Goal: Find specific page/section: Find specific page/section

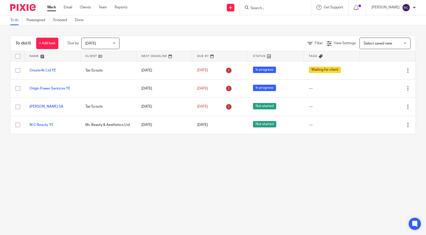
click at [277, 13] on div at bounding box center [275, 7] width 71 height 15
click at [274, 9] on input "Search" at bounding box center [273, 8] width 46 height 5
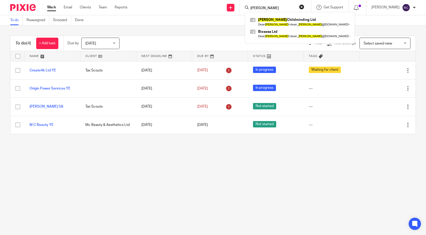
type input "[PERSON_NAME]"
click button "submit" at bounding box center [0, 0] width 0 height 0
click at [248, 6] on icon at bounding box center [247, 8] width 4 height 4
click at [277, 4] on div "HORSLEY Horsley Childminding Ltd Dean Horsley < dean_ horsley @hotmail.co.uk > …" at bounding box center [275, 7] width 71 height 15
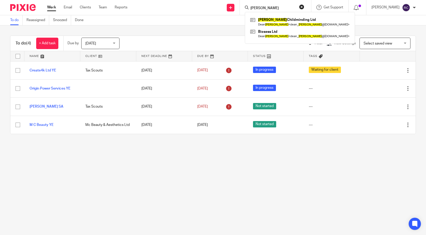
click at [280, 4] on div "HORSLEY Horsley Childminding Ltd Dean Horsley < dean_ horsley @hotmail.co.uk > …" at bounding box center [275, 7] width 71 height 15
click at [277, 7] on input "HORSLEY" at bounding box center [273, 8] width 46 height 5
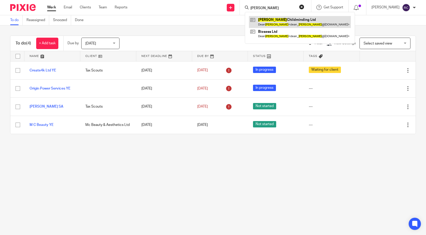
click at [275, 22] on link at bounding box center [300, 22] width 102 height 12
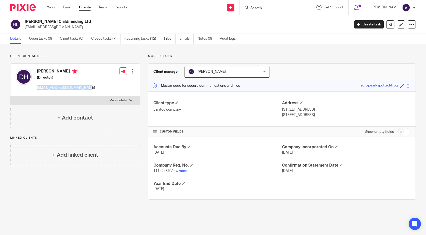
drag, startPoint x: 84, startPoint y: 88, endPoint x: 36, endPoint y: 84, distance: 47.5
click at [36, 84] on div "Dean Horsley (Director) dean_horsley@hotmail.co.uk Edit contact Create client f…" at bounding box center [74, 80] width 129 height 32
copy p "dean_horsley@hotmail.co.uk"
click at [263, 8] on input "Search" at bounding box center [273, 8] width 46 height 5
type input "R"
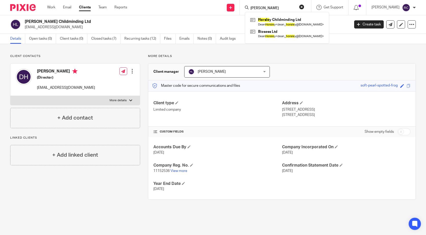
type input "HORSLEY"
click button "submit" at bounding box center [0, 0] width 0 height 0
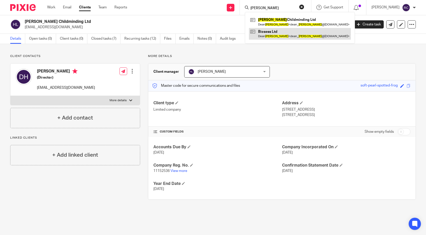
click at [263, 35] on link at bounding box center [300, 34] width 102 height 12
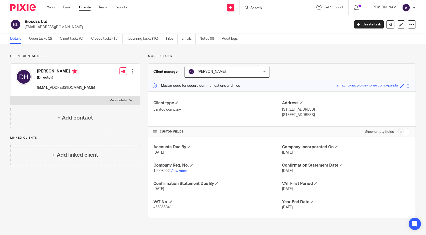
click at [90, 10] on link "Clients" at bounding box center [85, 7] width 12 height 5
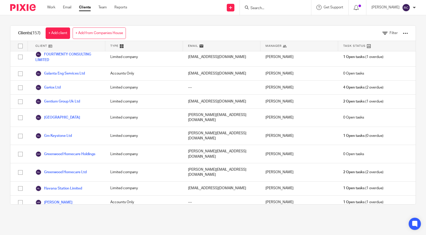
scroll to position [712, 0]
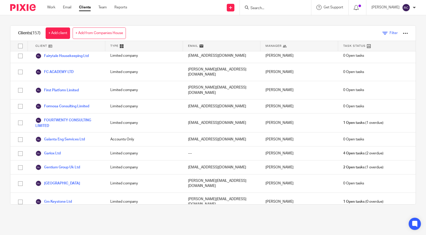
click at [382, 34] on icon at bounding box center [384, 33] width 5 height 5
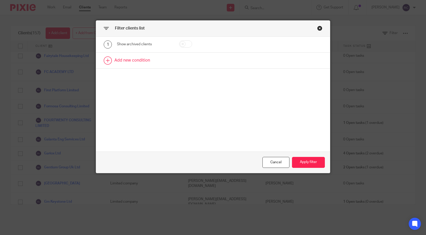
click at [135, 61] on link at bounding box center [213, 61] width 234 height 16
click at [133, 63] on div "Field" at bounding box center [141, 62] width 40 height 11
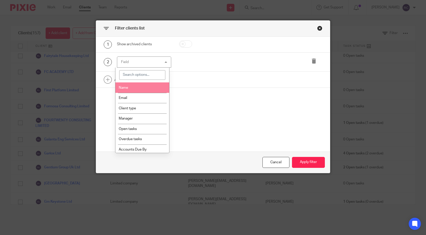
click at [128, 82] on li "Name" at bounding box center [142, 87] width 54 height 10
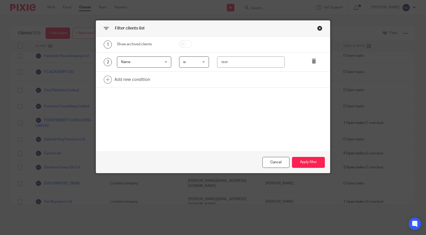
click at [190, 63] on span "is" at bounding box center [193, 62] width 20 height 11
click at [189, 74] on li "is" at bounding box center [191, 73] width 29 height 10
click at [219, 66] on input "text" at bounding box center [250, 62] width 67 height 11
type input "HORSLEY"
click at [300, 166] on button "Apply filter" at bounding box center [308, 162] width 33 height 11
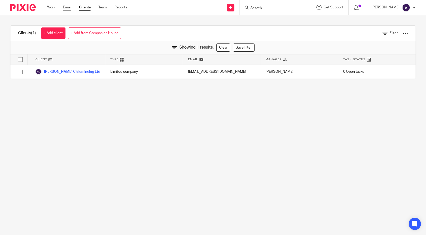
click at [70, 9] on link "Email" at bounding box center [67, 7] width 8 height 5
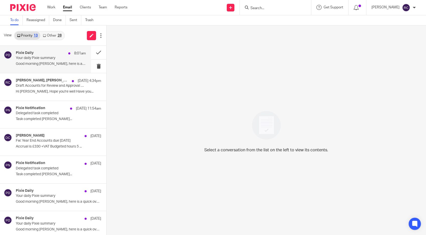
click at [42, 59] on p "Your daily Pixie summary" at bounding box center [44, 58] width 56 height 4
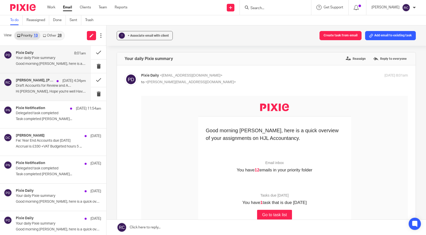
click at [48, 87] on p "Draft Accounts for Review and Approval – Aqualuxe Limited (Year Ended 31 Januar…" at bounding box center [44, 86] width 56 height 4
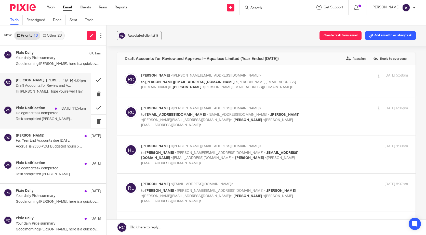
click at [46, 110] on div "Pixie Notification 13 Oct 11:54am" at bounding box center [51, 108] width 70 height 5
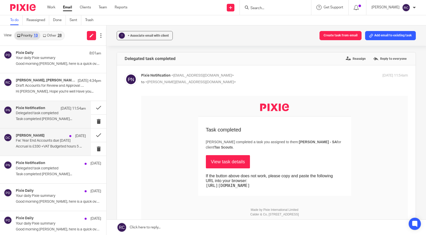
click at [45, 136] on div "Donna Cole 10 Oct" at bounding box center [51, 136] width 70 height 5
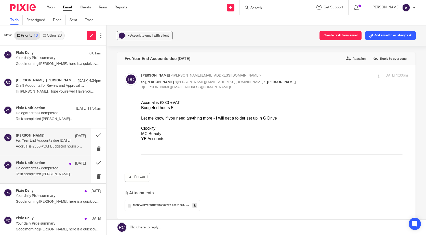
click at [43, 163] on h4 "Pixie Notification" at bounding box center [30, 163] width 29 height 4
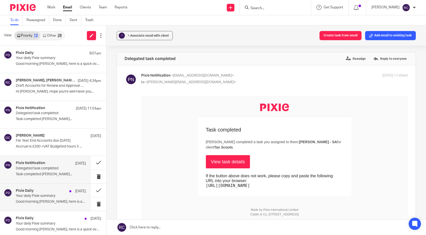
click at [40, 192] on div "Pixie Daily 9 Oct" at bounding box center [51, 191] width 70 height 5
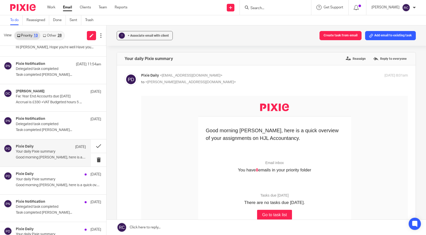
scroll to position [51, 0]
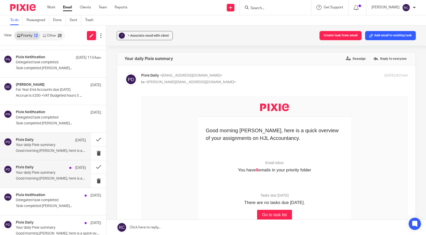
click at [38, 170] on div "Pixie Daily 8 Oct" at bounding box center [51, 167] width 70 height 5
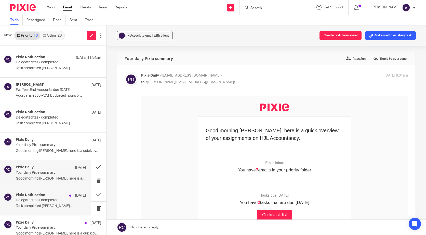
click at [33, 201] on p "Delegated task completed" at bounding box center [44, 200] width 56 height 4
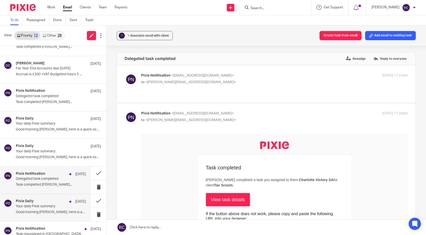
scroll to position [102, 0]
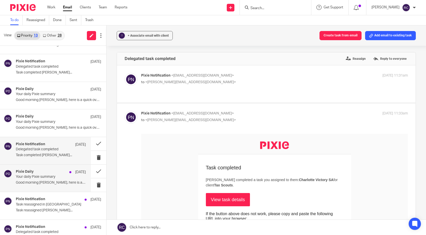
click at [36, 178] on p "Your daily Pixie summary" at bounding box center [44, 177] width 56 height 4
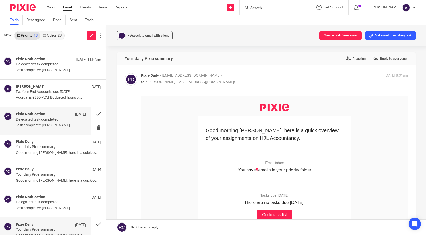
scroll to position [0, 0]
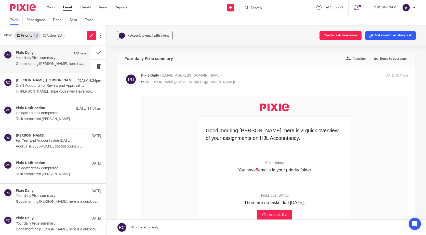
click at [42, 64] on p "Good morning Rhys, here is a quick overview of..." at bounding box center [51, 64] width 70 height 4
click at [53, 6] on link "Work" at bounding box center [51, 7] width 8 height 5
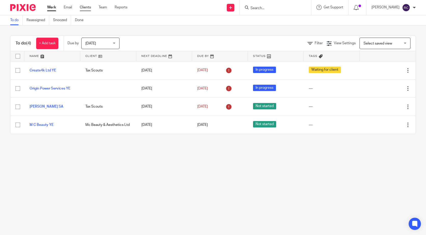
click at [87, 8] on link "Clients" at bounding box center [85, 7] width 11 height 5
